Goal: Information Seeking & Learning: Compare options

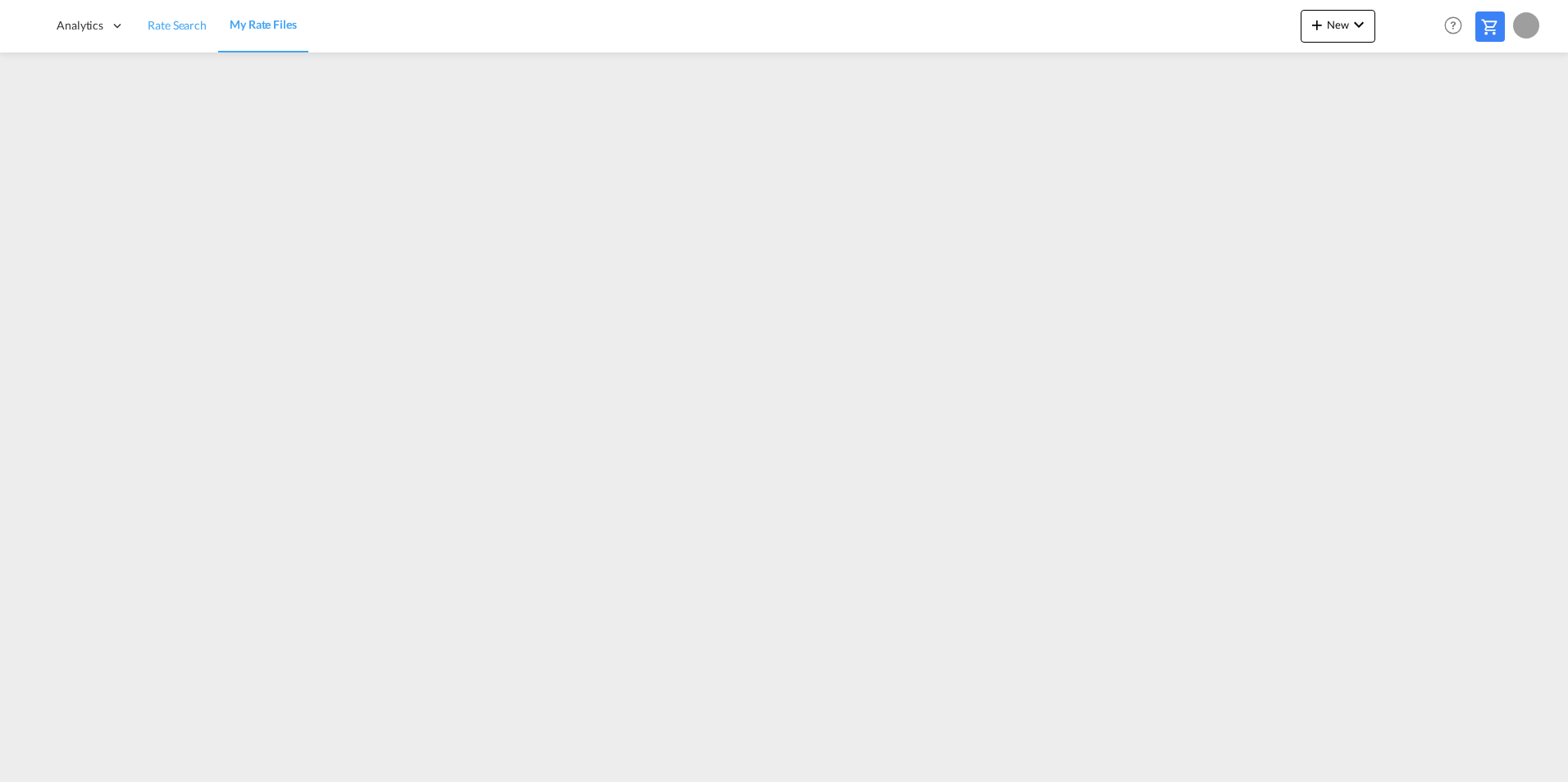
click at [175, 23] on span "Rate Search" at bounding box center [177, 25] width 59 height 14
